Goal: Transaction & Acquisition: Purchase product/service

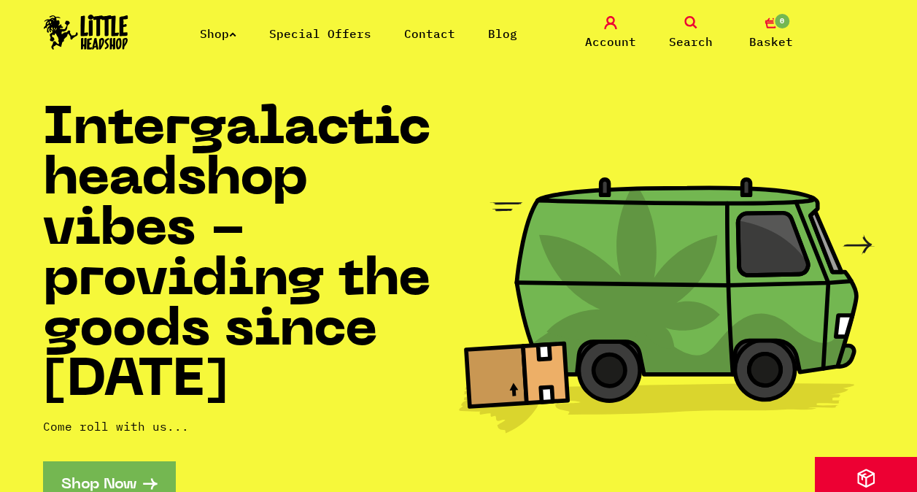
click at [227, 31] on link "Shop" at bounding box center [218, 33] width 36 height 15
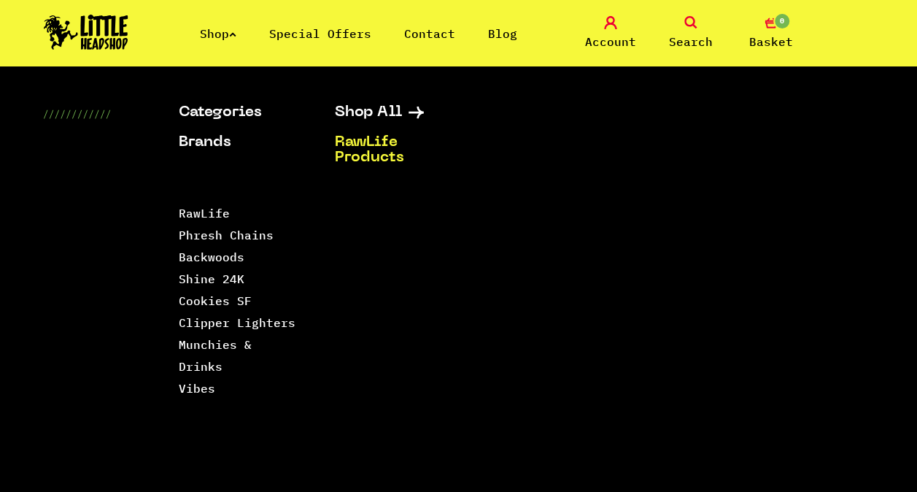
click at [361, 152] on link "RawLife Products" at bounding box center [395, 150] width 120 height 31
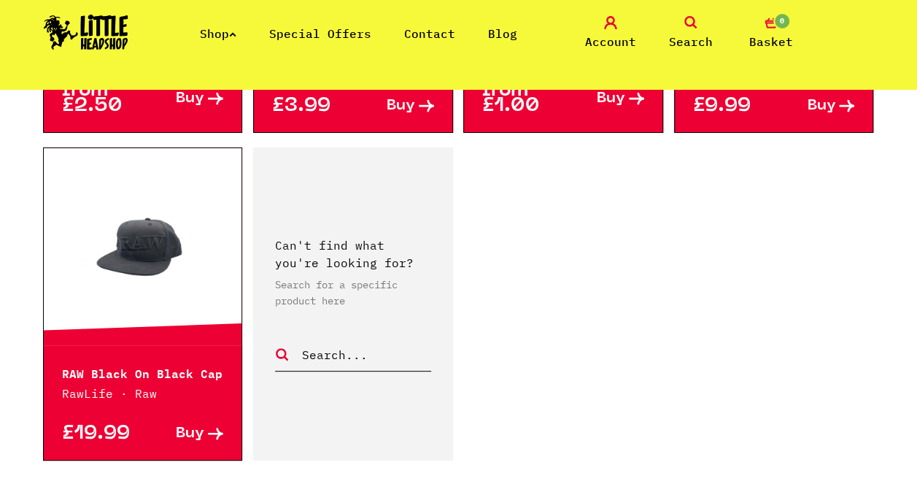
scroll to position [2200, 0]
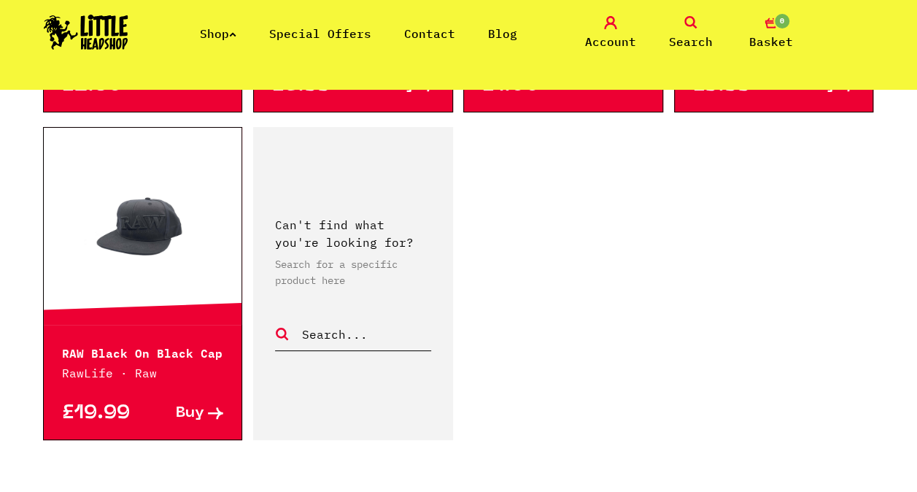
click at [236, 32] on icon at bounding box center [232, 34] width 7 height 6
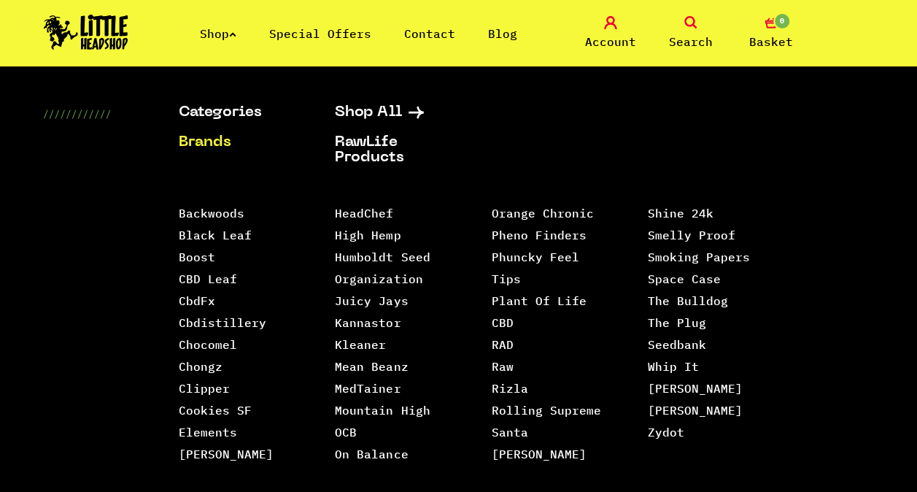
click at [690, 22] on icon at bounding box center [691, 22] width 13 height 13
click at [691, 18] on icon at bounding box center [691, 22] width 13 height 13
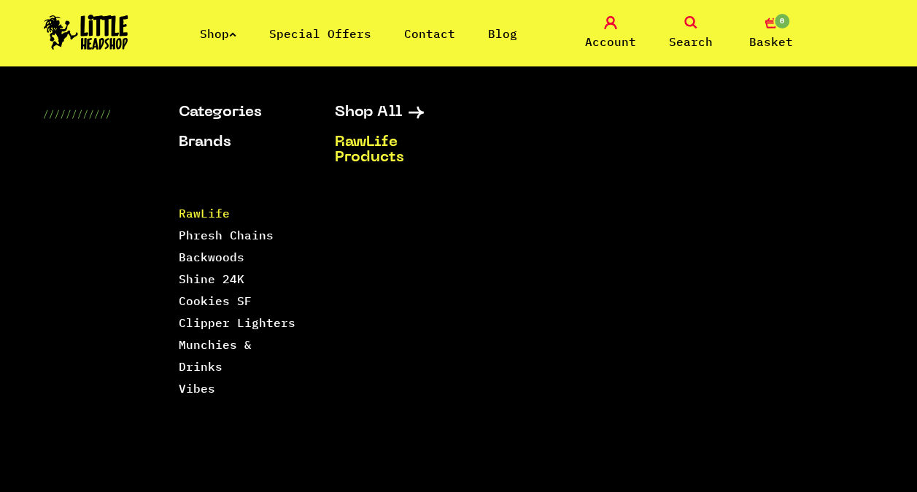
click at [222, 214] on link "RawLife" at bounding box center [204, 213] width 51 height 15
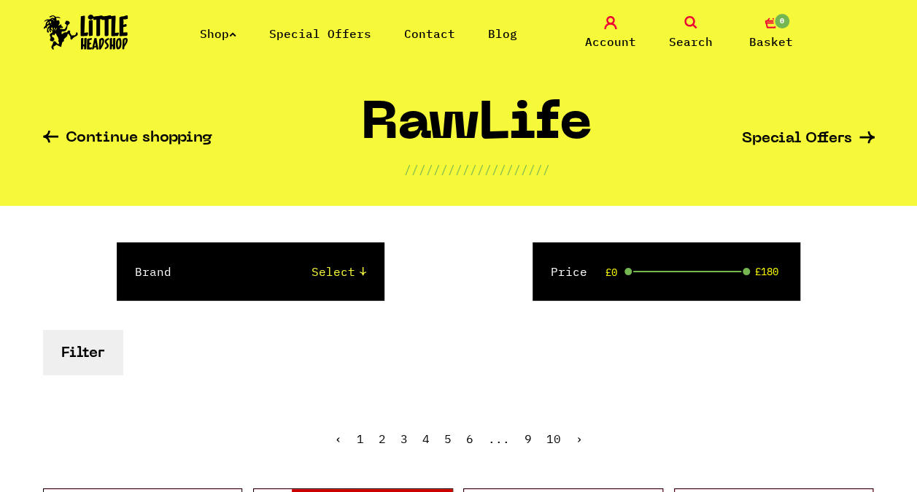
scroll to position [58, 0]
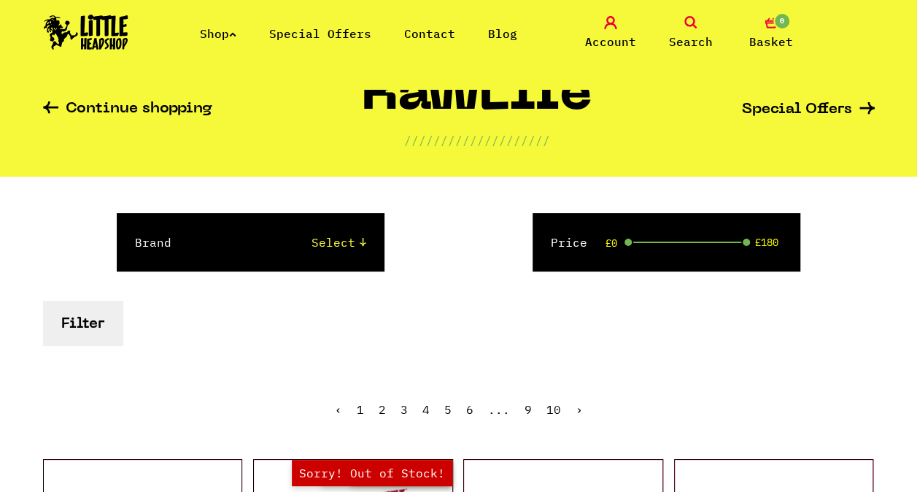
click at [89, 327] on button "Filter" at bounding box center [83, 323] width 80 height 45
click at [358, 242] on select "Select Raw Clipper" at bounding box center [284, 243] width 166 height 18
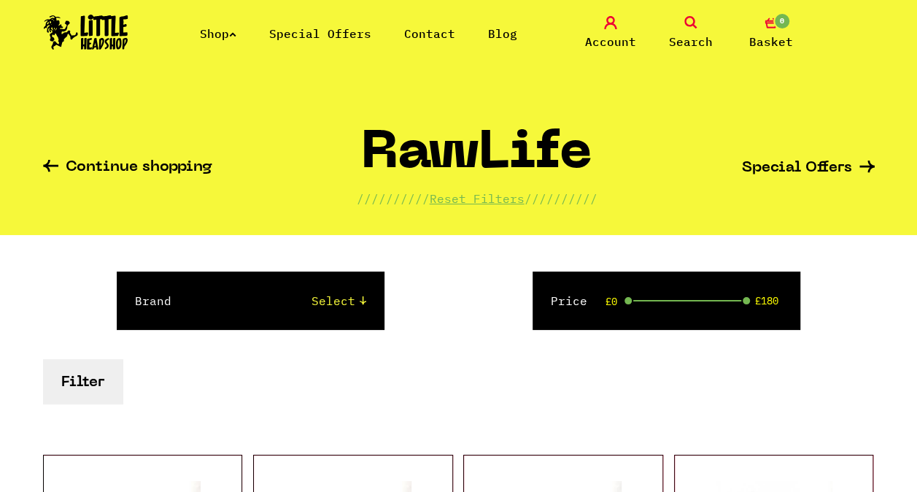
click at [363, 302] on select "Select Raw Clipper" at bounding box center [284, 301] width 166 height 18
select select "3"
click at [201, 292] on select "Select Raw Clipper" at bounding box center [284, 301] width 166 height 18
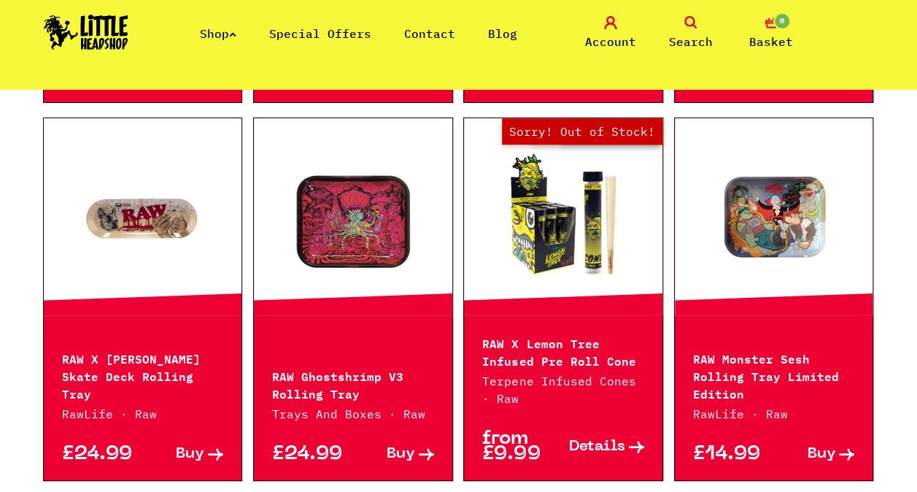
scroll to position [11873, 0]
